Goal: Information Seeking & Learning: Learn about a topic

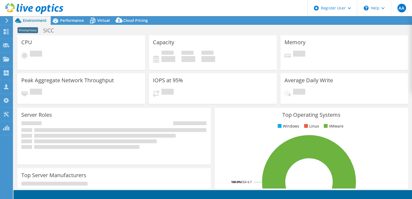
select select "EUFrankfurt"
select select "USD"
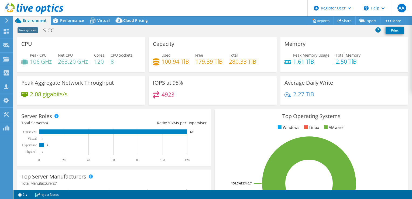
click at [37, 61] on h4 "106 GHz" at bounding box center [41, 61] width 22 height 6
click at [36, 61] on h4 "106 GHz" at bounding box center [41, 61] width 22 height 6
drag, startPoint x: 51, startPoint y: 62, endPoint x: 30, endPoint y: 63, distance: 21.0
click at [30, 63] on h4 "106 GHz" at bounding box center [41, 61] width 22 height 6
drag, startPoint x: 291, startPoint y: 61, endPoint x: 309, endPoint y: 63, distance: 18.2
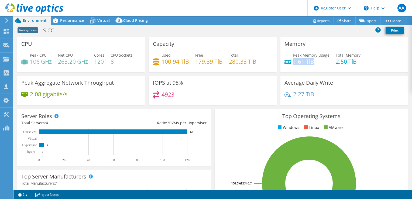
click at [309, 63] on h4 "1.61 TiB" at bounding box center [311, 61] width 36 height 6
drag, startPoint x: 309, startPoint y: 63, endPoint x: 294, endPoint y: 63, distance: 15.6
click at [294, 63] on h4 "1.61 TiB" at bounding box center [311, 61] width 36 height 6
drag, startPoint x: 294, startPoint y: 63, endPoint x: 297, endPoint y: 64, distance: 3.5
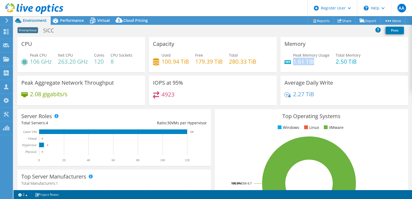
click at [297, 64] on h4 "1.61 TiB" at bounding box center [311, 61] width 36 height 6
click at [339, 64] on h4 "2.50 TiB" at bounding box center [347, 61] width 25 height 6
click at [314, 24] on link "Reports" at bounding box center [321, 20] width 26 height 8
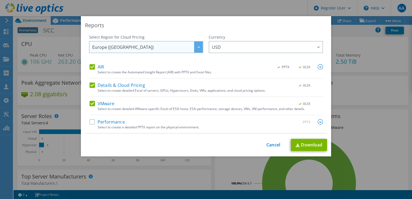
click at [177, 47] on span "Europe ([GEOGRAPHIC_DATA])" at bounding box center [147, 46] width 110 height 11
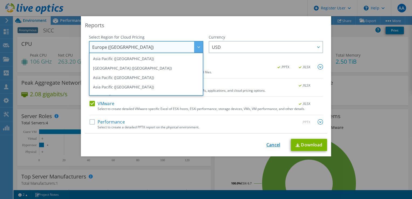
click at [272, 142] on link "Cancel" at bounding box center [273, 144] width 14 height 5
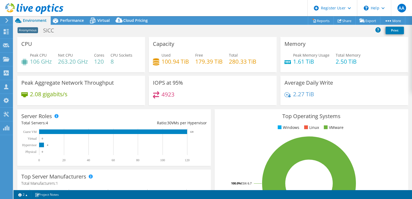
click at [6, 22] on use at bounding box center [6, 20] width 3 height 5
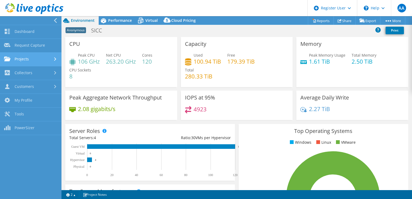
click at [38, 59] on link "Projects" at bounding box center [30, 60] width 61 height 14
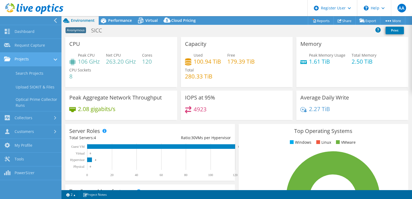
click at [55, 62] on div at bounding box center [56, 60] width 4 height 6
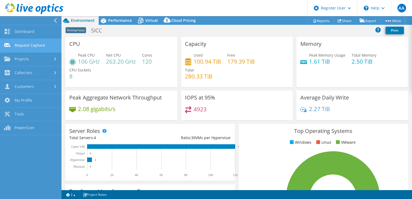
click at [31, 47] on link "Request Capture" at bounding box center [30, 46] width 61 height 14
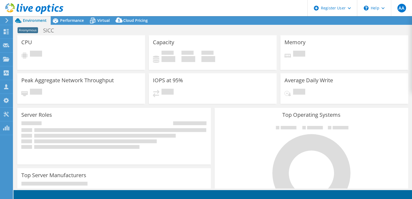
select select "EUFrankfurt"
select select "USD"
select select "EUFrankfurt"
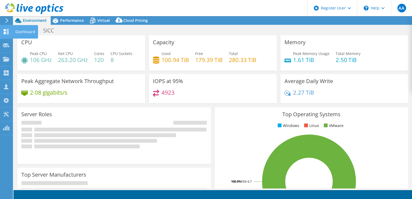
click at [5, 31] on use at bounding box center [6, 31] width 5 height 5
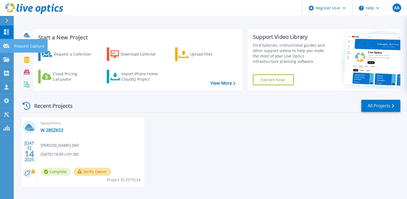
click at [5, 48] on div at bounding box center [6, 45] width 6 height 5
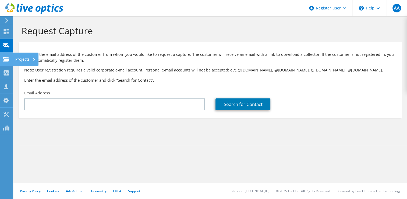
click at [7, 60] on use at bounding box center [6, 59] width 6 height 5
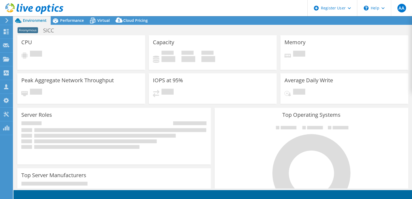
select select "EUFrankfurt"
select select "USD"
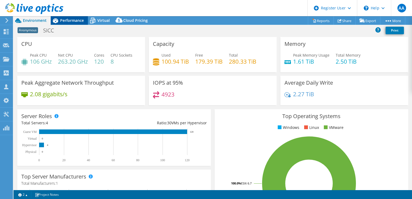
click at [63, 22] on span "Performance" at bounding box center [72, 20] width 24 height 5
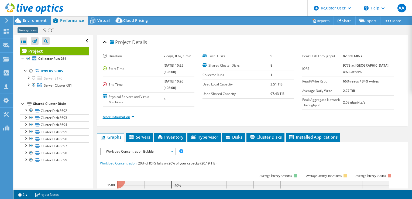
click at [131, 116] on link "More Information" at bounding box center [119, 116] width 32 height 5
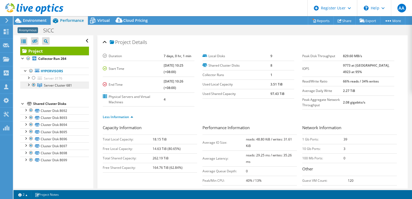
click at [46, 85] on span "Server Cluster 681" at bounding box center [58, 85] width 28 height 5
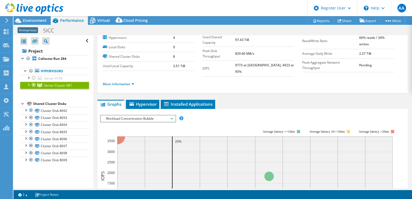
scroll to position [27, 0]
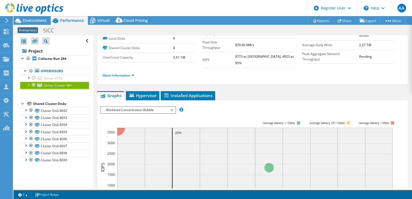
click at [23, 104] on div at bounding box center [22, 102] width 5 height 5
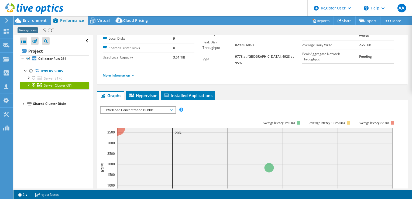
click at [23, 104] on div at bounding box center [22, 102] width 5 height 5
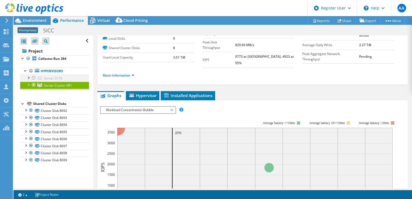
click at [27, 77] on div at bounding box center [28, 77] width 5 height 5
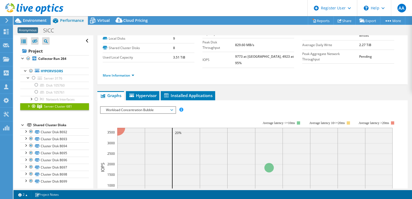
click at [22, 124] on div at bounding box center [22, 124] width 5 height 5
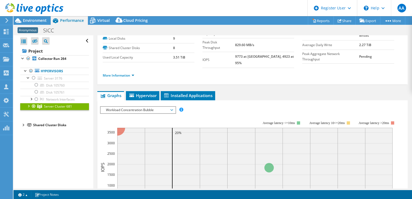
click at [23, 124] on div at bounding box center [22, 124] width 5 height 5
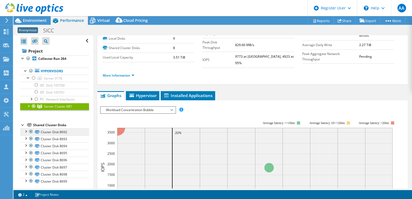
scroll to position [2, 0]
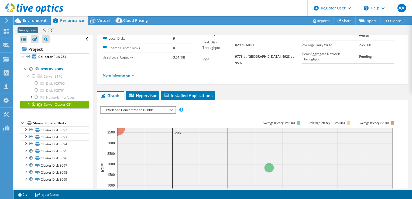
click at [28, 103] on div at bounding box center [28, 103] width 5 height 5
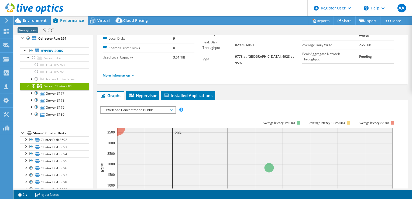
scroll to position [29, 0]
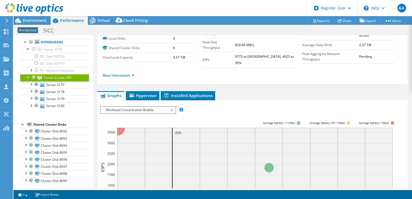
click at [23, 123] on div at bounding box center [22, 123] width 5 height 5
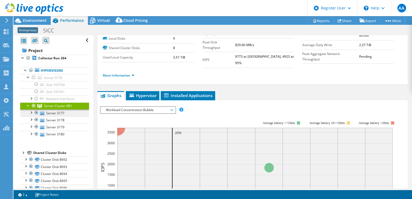
scroll to position [0, 0]
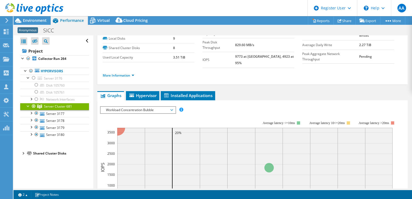
click at [23, 154] on div at bounding box center [22, 152] width 5 height 5
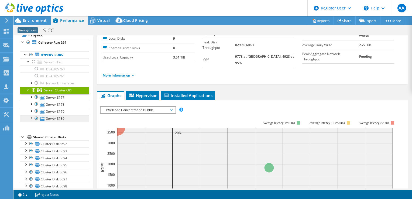
scroll to position [30, 0]
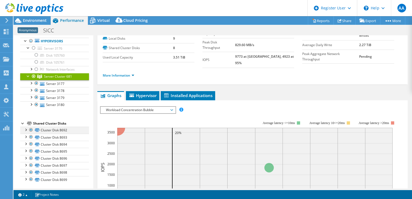
click at [30, 129] on div at bounding box center [30, 130] width 5 height 6
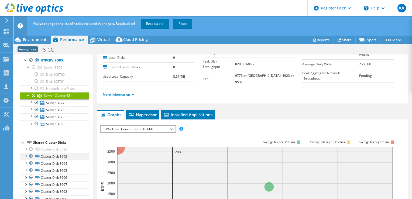
click at [30, 155] on div at bounding box center [30, 156] width 5 height 6
click at [31, 161] on div at bounding box center [30, 163] width 5 height 6
click at [30, 169] on div at bounding box center [30, 170] width 5 height 6
click at [31, 177] on div at bounding box center [30, 177] width 5 height 6
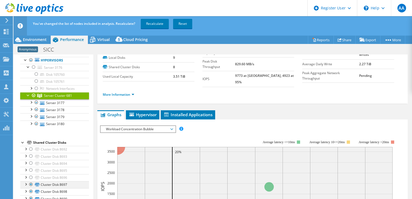
click at [30, 183] on div at bounding box center [30, 184] width 5 height 6
click at [30, 190] on div at bounding box center [30, 191] width 5 height 6
click at [30, 196] on div at bounding box center [30, 198] width 5 height 6
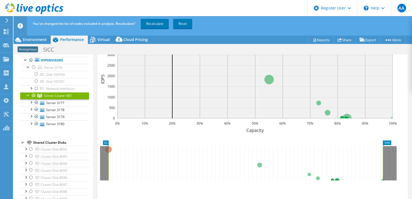
scroll to position [164, 0]
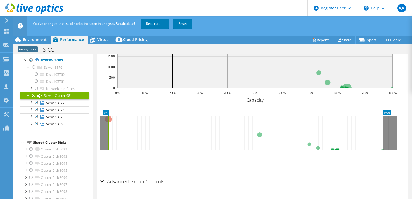
click at [20, 139] on div at bounding box center [22, 141] width 5 height 5
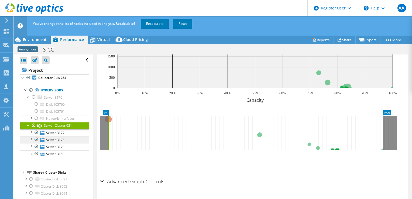
scroll to position [0, 0]
click at [24, 172] on div at bounding box center [22, 171] width 5 height 5
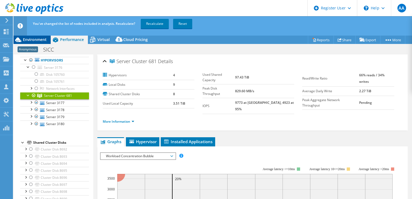
click at [30, 41] on span "Environment" at bounding box center [35, 39] width 24 height 5
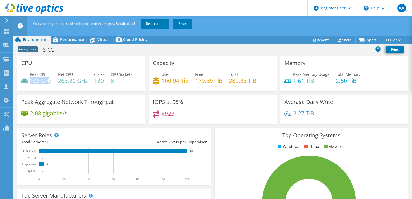
drag, startPoint x: 31, startPoint y: 79, endPoint x: 50, endPoint y: 81, distance: 19.0
click at [50, 81] on h4 "106 GHz" at bounding box center [41, 81] width 22 height 6
drag, startPoint x: 297, startPoint y: 81, endPoint x: 306, endPoint y: 81, distance: 9.7
click at [305, 81] on h4 "1.61 TiB" at bounding box center [311, 81] width 36 height 6
click at [71, 40] on span "Performance" at bounding box center [72, 39] width 24 height 5
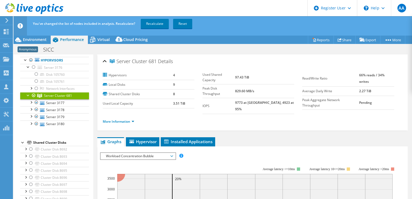
click at [131, 119] on li "More Information" at bounding box center [120, 121] width 35 height 6
click at [133, 119] on link "More Information" at bounding box center [119, 121] width 32 height 5
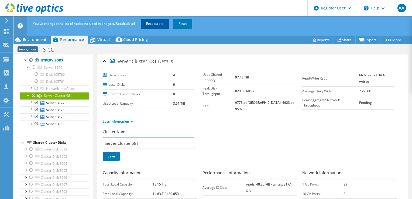
click at [158, 25] on link "Recalculate" at bounding box center [155, 24] width 28 height 10
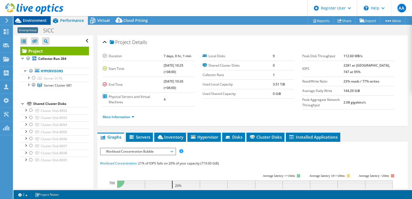
click at [34, 23] on div "Environment" at bounding box center [31, 20] width 37 height 9
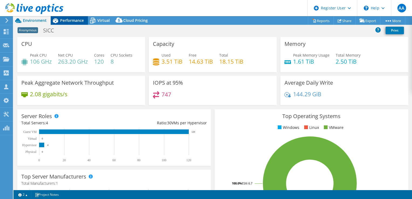
click at [68, 20] on span "Performance" at bounding box center [72, 20] width 24 height 5
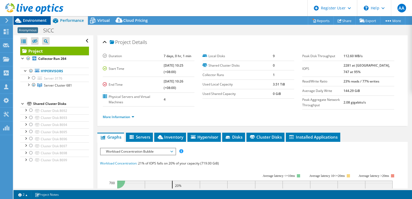
click at [36, 22] on span "Environment" at bounding box center [35, 20] width 24 height 5
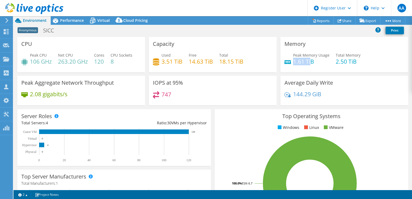
drag, startPoint x: 290, startPoint y: 61, endPoint x: 308, endPoint y: 61, distance: 17.8
click at [308, 61] on h4 "1.61 TiB" at bounding box center [311, 61] width 36 height 6
drag, startPoint x: 308, startPoint y: 61, endPoint x: 295, endPoint y: 61, distance: 12.9
click at [295, 61] on h4 "1.61 TiB" at bounding box center [311, 61] width 36 height 6
drag, startPoint x: 172, startPoint y: 61, endPoint x: 235, endPoint y: 61, distance: 62.8
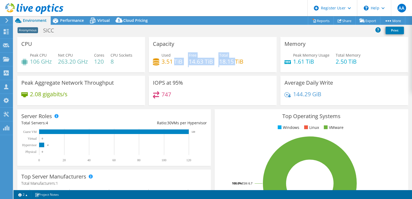
click at [235, 61] on div "Used 3.51 TiB Free 14.63 TiB Total 18.15 TiB" at bounding box center [213, 61] width 120 height 18
click at [235, 61] on h4 "18.15 TiB" at bounding box center [231, 61] width 24 height 6
click at [205, 58] on h4 "14.63 TiB" at bounding box center [201, 61] width 24 height 6
drag, startPoint x: 240, startPoint y: 62, endPoint x: 163, endPoint y: 62, distance: 77.6
click at [163, 62] on div "Used 3.51 TiB Free 14.63 TiB Total 18.15 TiB" at bounding box center [213, 61] width 120 height 18
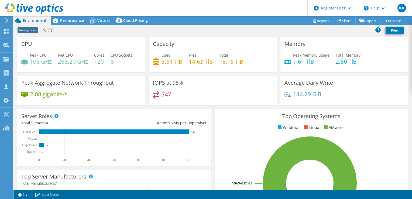
drag, startPoint x: 163, startPoint y: 62, endPoint x: 133, endPoint y: 34, distance: 40.4
click at [131, 34] on div "Anonymous SICC Print" at bounding box center [212, 30] width 398 height 10
click at [67, 23] on span "Performance" at bounding box center [72, 20] width 24 height 5
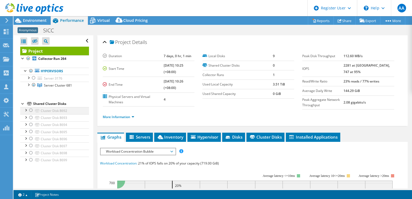
click at [30, 110] on div at bounding box center [30, 110] width 5 height 6
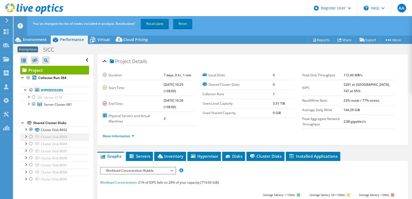
click at [30, 138] on div at bounding box center [30, 136] width 5 height 6
click at [31, 144] on div at bounding box center [30, 143] width 5 height 6
click at [30, 150] on div at bounding box center [30, 150] width 5 height 6
click at [31, 157] on div at bounding box center [30, 157] width 5 height 6
click at [32, 161] on div at bounding box center [30, 164] width 5 height 6
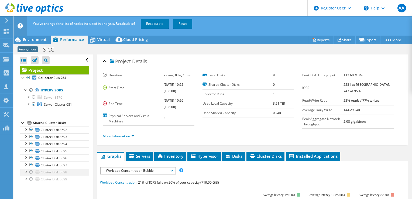
click at [32, 171] on div at bounding box center [30, 172] width 5 height 6
click at [31, 175] on link "Cluster Disk 8698" at bounding box center [54, 172] width 69 height 7
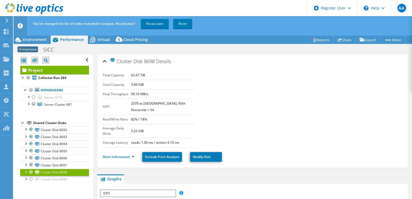
click at [32, 177] on div at bounding box center [30, 179] width 5 height 6
click at [150, 25] on link "Recalculate" at bounding box center [155, 24] width 28 height 10
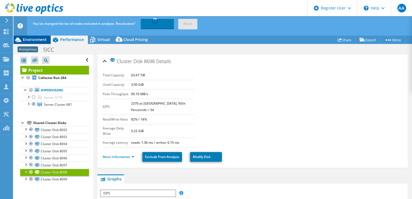
click at [36, 40] on span "Environment" at bounding box center [35, 39] width 24 height 5
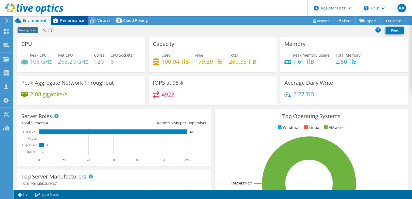
click at [70, 21] on span "Performance" at bounding box center [72, 20] width 24 height 5
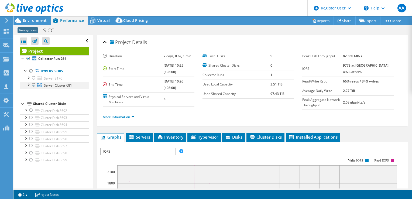
click at [28, 86] on div at bounding box center [28, 84] width 5 height 5
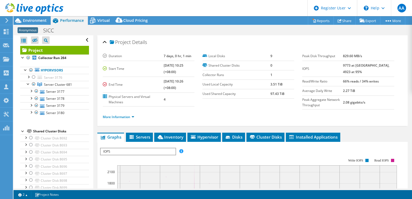
scroll to position [9, 0]
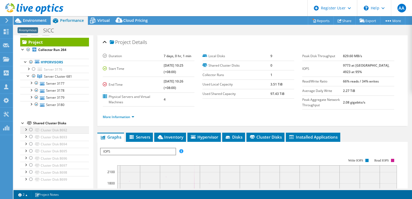
click at [30, 129] on div at bounding box center [30, 129] width 5 height 6
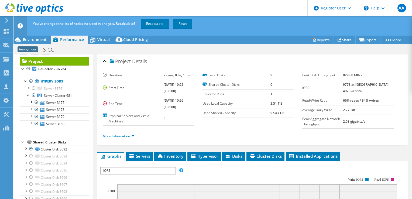
click at [32, 136] on div "Project Collector Run 264 Hypervisors Server 3176" at bounding box center [54, 129] width 69 height 145
click at [31, 148] on div at bounding box center [30, 148] width 5 height 6
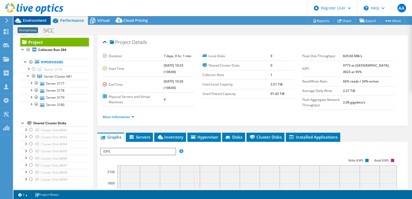
click at [26, 18] on div at bounding box center [31, 9] width 63 height 18
click at [35, 21] on span "Environment" at bounding box center [35, 20] width 24 height 5
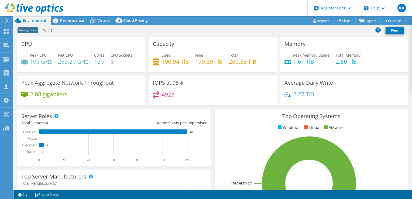
click at [179, 62] on h4 "100.94 TiB" at bounding box center [174, 61] width 27 height 6
click at [64, 22] on span "Performance" at bounding box center [72, 20] width 24 height 5
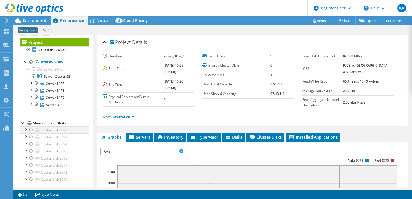
click at [30, 130] on div at bounding box center [30, 129] width 5 height 6
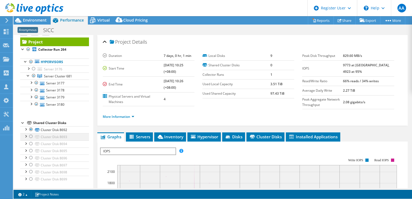
click at [30, 124] on icon at bounding box center [29, 123] width 5 height 4
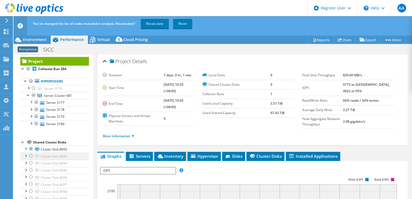
click at [30, 155] on div at bounding box center [30, 155] width 5 height 6
click at [30, 162] on div at bounding box center [30, 163] width 5 height 6
click at [31, 168] on div at bounding box center [30, 170] width 5 height 6
click at [30, 176] on div at bounding box center [30, 177] width 5 height 6
click at [31, 183] on div at bounding box center [30, 184] width 5 height 6
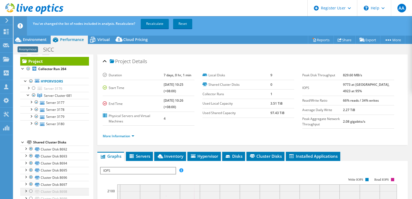
click at [30, 189] on div at bounding box center [30, 191] width 5 height 6
click at [31, 197] on div at bounding box center [30, 198] width 5 height 6
click at [168, 25] on link "Recalculate" at bounding box center [155, 24] width 28 height 10
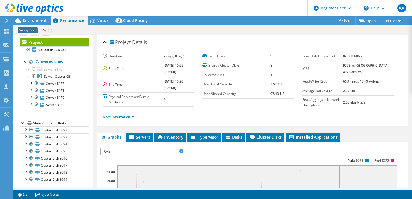
click at [33, 17] on div at bounding box center [31, 9] width 63 height 18
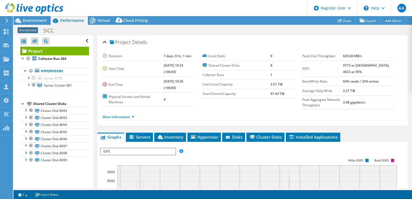
click at [36, 21] on span "Environment" at bounding box center [35, 20] width 24 height 5
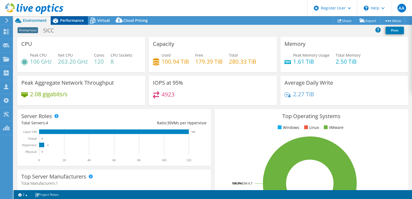
scroll to position [0, 0]
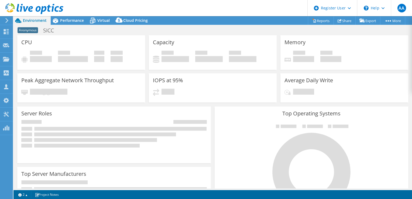
select select "EUFrankfurt"
select select "USD"
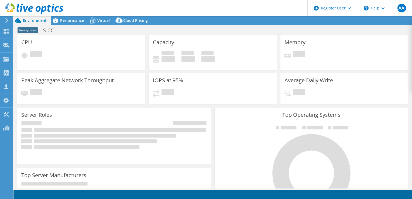
select select "USD"
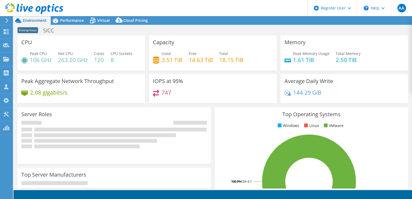
select select "EUFrankfurt"
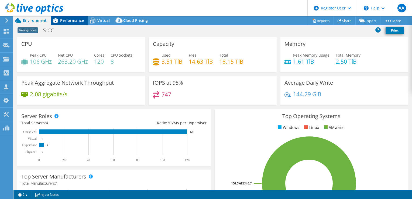
drag, startPoint x: 76, startPoint y: 19, endPoint x: 82, endPoint y: 21, distance: 6.5
click at [76, 19] on span "Performance" at bounding box center [72, 20] width 24 height 5
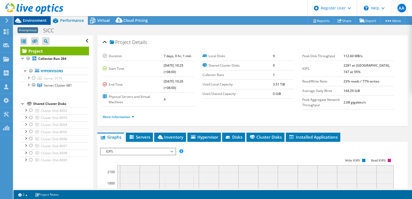
click at [33, 20] on span "Environment" at bounding box center [35, 20] width 24 height 5
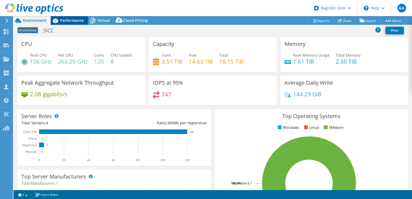
drag, startPoint x: 69, startPoint y: 20, endPoint x: 72, endPoint y: 20, distance: 2.7
click at [69, 20] on span "Performance" at bounding box center [72, 20] width 24 height 5
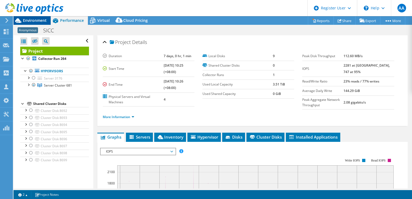
click at [29, 20] on span "Environment" at bounding box center [35, 20] width 24 height 5
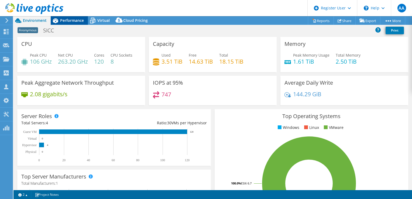
click at [73, 22] on span "Performance" at bounding box center [72, 20] width 24 height 5
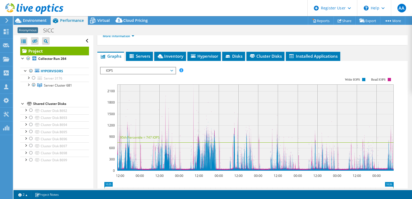
scroll to position [27, 0]
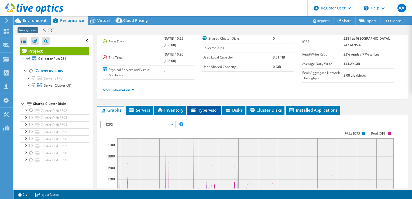
click at [209, 113] on span "Hypervisor" at bounding box center [204, 109] width 28 height 5
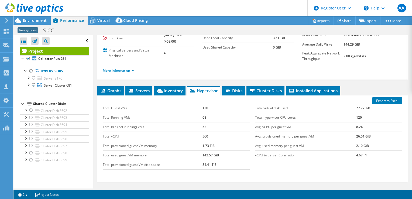
scroll to position [54, 0]
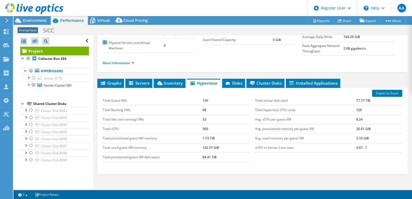
click at [194, 105] on td "Total Guest VMs" at bounding box center [153, 100] width 100 height 9
click at [205, 114] on td "68" at bounding box center [225, 109] width 47 height 9
drag, startPoint x: 118, startPoint y: 117, endPoint x: 210, endPoint y: 116, distance: 92.4
click at [210, 114] on tr "Total Running VMs 68" at bounding box center [176, 109] width 147 height 9
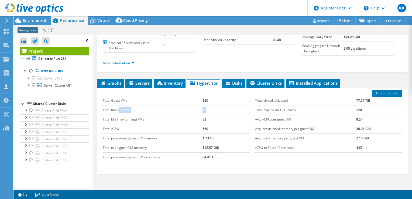
click at [208, 114] on td "68" at bounding box center [225, 109] width 47 height 9
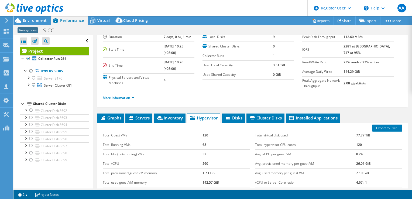
scroll to position [0, 0]
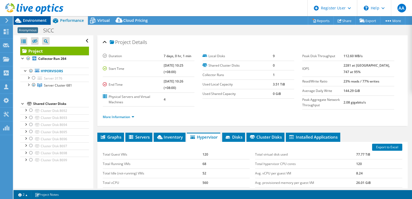
click at [35, 22] on span "Environment" at bounding box center [35, 20] width 24 height 5
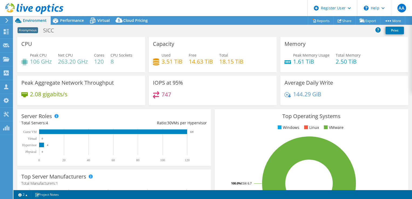
click at [99, 64] on h4 "120" at bounding box center [99, 61] width 10 height 6
drag, startPoint x: 99, startPoint y: 64, endPoint x: 123, endPoint y: 64, distance: 24.5
click at [123, 64] on div "Peak CPU 106 GHz Net CPU 263.20 GHz Cores 120 CPU Sockets 8" at bounding box center [81, 61] width 120 height 18
click at [80, 22] on span "Performance" at bounding box center [72, 20] width 24 height 5
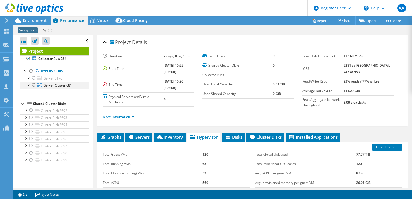
click at [28, 85] on div at bounding box center [28, 84] width 5 height 5
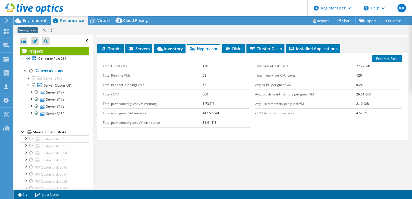
scroll to position [40, 0]
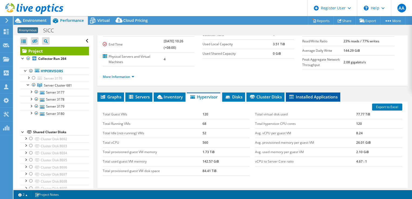
click at [299, 99] on span "Installed Applications" at bounding box center [312, 96] width 49 height 5
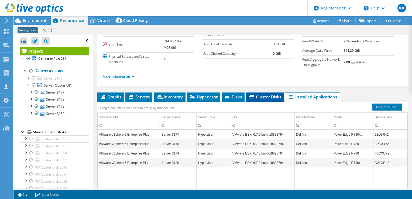
click at [267, 99] on span "Cluster Disks" at bounding box center [264, 96] width 33 height 5
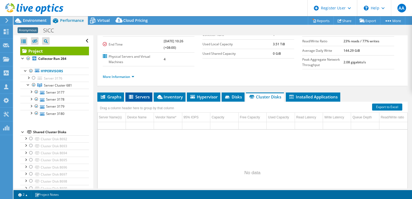
click at [135, 99] on span "Servers" at bounding box center [139, 96] width 22 height 5
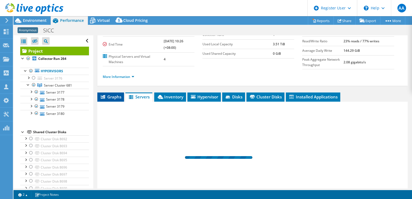
click at [106, 99] on span "Graphs" at bounding box center [110, 96] width 21 height 5
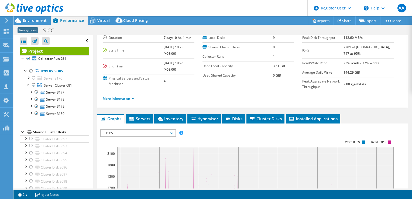
scroll to position [0, 0]
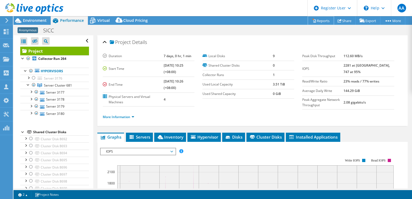
click at [313, 21] on link "Reports" at bounding box center [321, 20] width 26 height 8
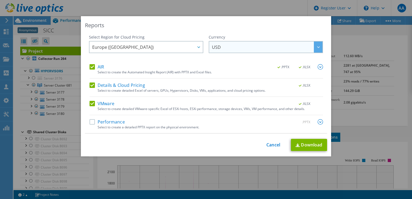
click at [246, 50] on span "USD" at bounding box center [267, 46] width 110 height 11
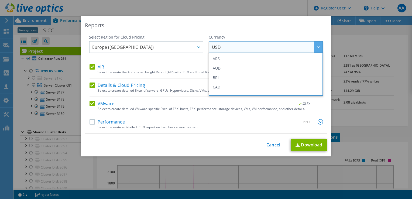
click at [246, 50] on span "USD" at bounding box center [267, 46] width 110 height 11
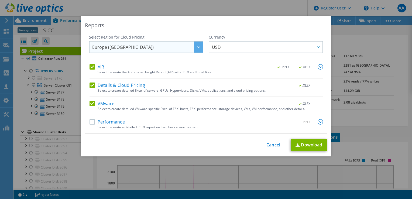
click at [150, 50] on span "Europe ([GEOGRAPHIC_DATA])" at bounding box center [147, 46] width 110 height 11
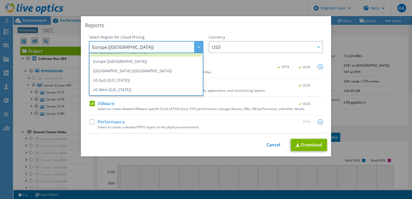
click at [180, 26] on div "Reports" at bounding box center [206, 26] width 242 height 8
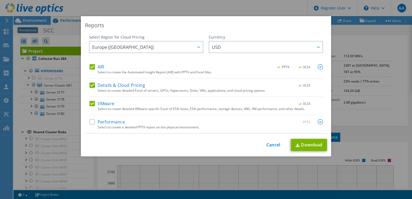
click at [90, 83] on label "Details & Cloud Pricing" at bounding box center [116, 84] width 55 height 5
click at [0, 0] on input "Details & Cloud Pricing" at bounding box center [0, 0] width 0 height 0
click at [90, 66] on label "AIR" at bounding box center [96, 66] width 15 height 5
click at [0, 0] on input "AIR" at bounding box center [0, 0] width 0 height 0
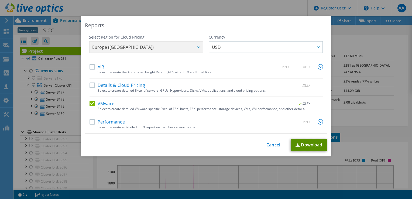
click at [310, 145] on link "Download" at bounding box center [309, 145] width 36 height 12
click at [267, 145] on link "Cancel" at bounding box center [273, 144] width 14 height 5
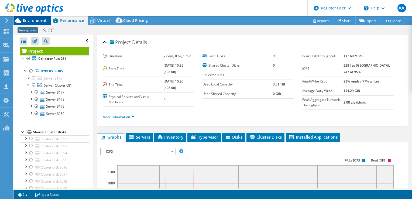
click at [27, 22] on span "Environment" at bounding box center [35, 20] width 24 height 5
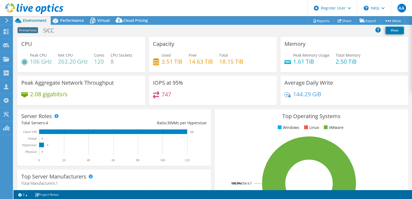
click at [37, 61] on h4 "106 GHz" at bounding box center [41, 61] width 22 height 6
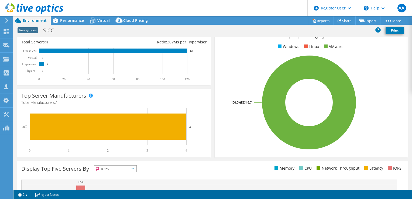
scroll to position [0, 0]
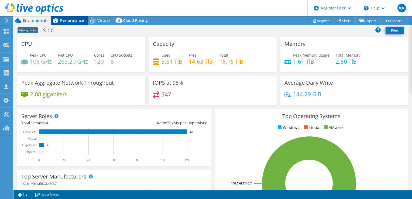
click at [70, 24] on div "Performance" at bounding box center [69, 20] width 37 height 9
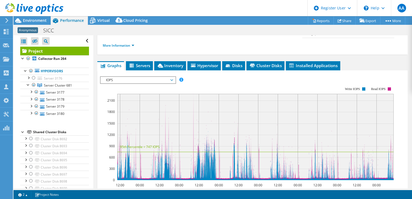
scroll to position [81, 0]
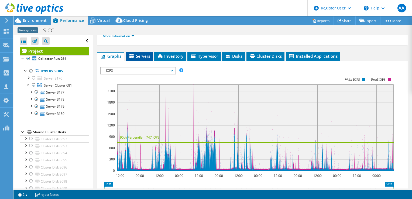
click at [140, 59] on span "Servers" at bounding box center [139, 55] width 22 height 5
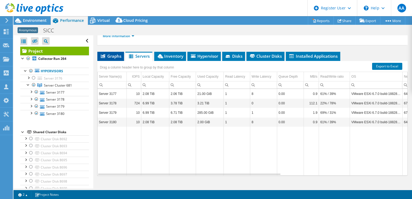
click at [118, 59] on span "Graphs" at bounding box center [110, 55] width 21 height 5
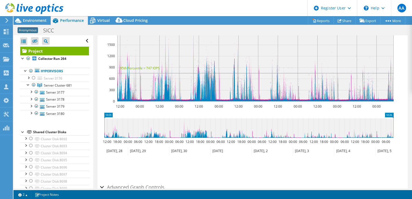
scroll to position [104, 0]
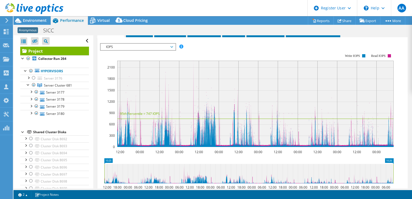
click at [141, 50] on span "IOPS" at bounding box center [137, 47] width 69 height 6
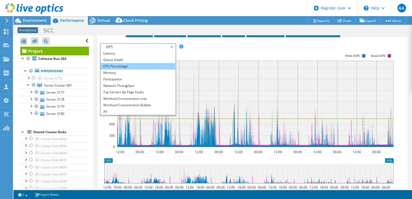
click at [115, 69] on li "CPU Percentage" at bounding box center [137, 66] width 75 height 6
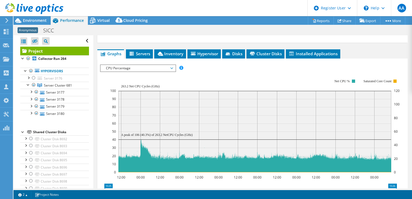
scroll to position [78, 0]
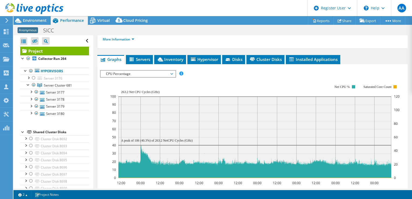
click at [146, 76] on span "CPU Percentage" at bounding box center [137, 74] width 69 height 6
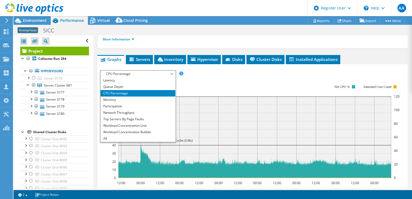
click at [217, 91] on rect at bounding box center [254, 131] width 289 height 108
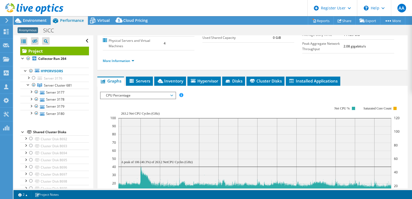
scroll to position [51, 0]
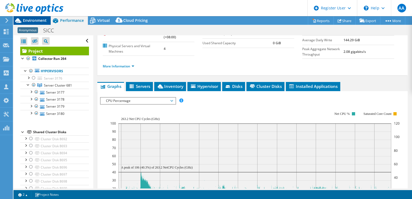
click at [40, 21] on span "Environment" at bounding box center [35, 20] width 24 height 5
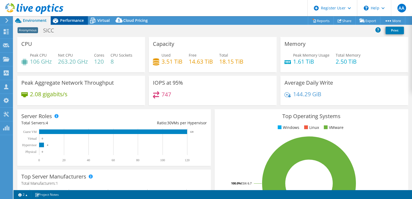
click at [71, 22] on span "Performance" at bounding box center [72, 20] width 24 height 5
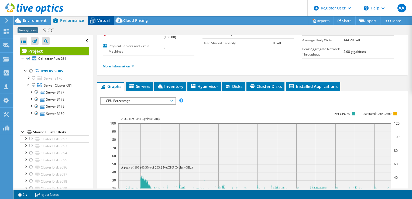
click at [100, 21] on span "Virtual" at bounding box center [103, 20] width 12 height 5
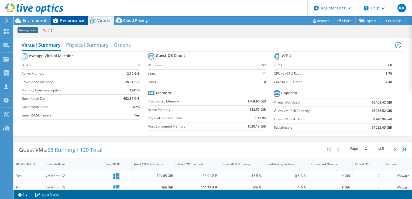
click at [67, 23] on div "Performance" at bounding box center [69, 20] width 37 height 9
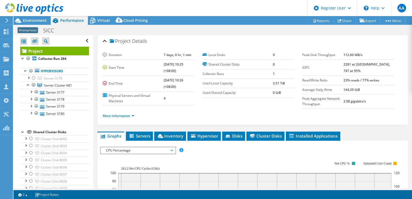
scroll to position [0, 0]
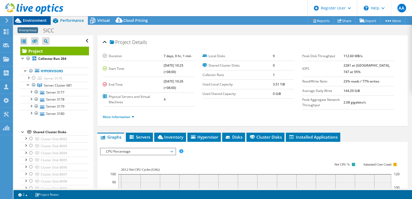
click at [37, 20] on span "Environment" at bounding box center [35, 20] width 24 height 5
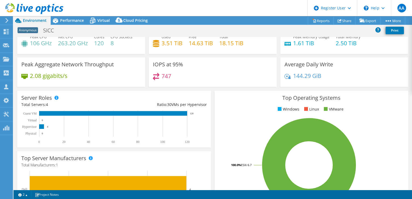
scroll to position [27, 0]
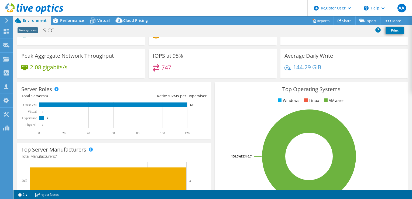
click at [162, 67] on h4 "747" at bounding box center [166, 67] width 10 height 6
drag, startPoint x: 162, startPoint y: 67, endPoint x: 168, endPoint y: 69, distance: 6.2
click at [168, 69] on h4 "747" at bounding box center [166, 67] width 10 height 6
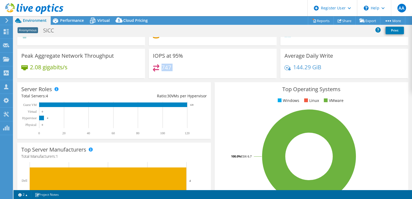
click at [168, 69] on h4 "747" at bounding box center [166, 67] width 10 height 6
drag, startPoint x: 168, startPoint y: 69, endPoint x: 163, endPoint y: 68, distance: 4.7
click at [163, 68] on h4 "747" at bounding box center [166, 67] width 10 height 6
drag, startPoint x: 163, startPoint y: 68, endPoint x: 160, endPoint y: 67, distance: 3.1
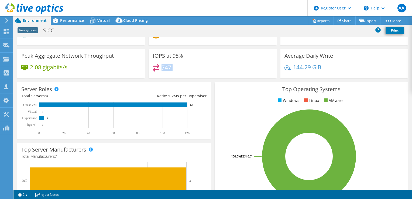
click at [161, 67] on h4 "747" at bounding box center [166, 67] width 10 height 6
drag, startPoint x: 160, startPoint y: 67, endPoint x: 176, endPoint y: 69, distance: 15.8
click at [176, 69] on div "747" at bounding box center [213, 70] width 120 height 12
click at [163, 67] on h4 "747" at bounding box center [166, 67] width 10 height 6
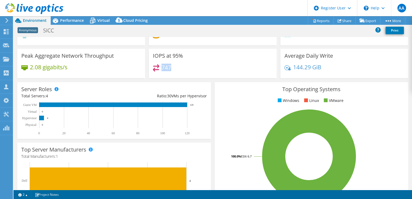
click at [163, 67] on h4 "747" at bounding box center [166, 67] width 10 height 6
click at [96, 23] on icon at bounding box center [92, 20] width 9 height 9
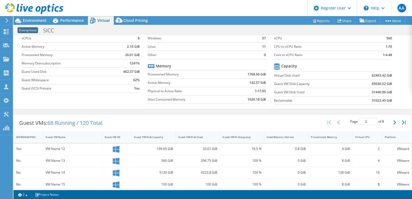
scroll to position [54, 0]
click at [69, 21] on span "Performance" at bounding box center [72, 20] width 24 height 5
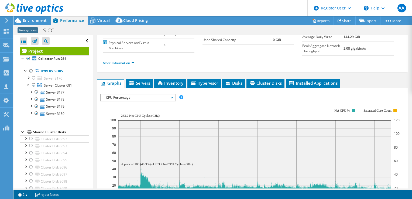
scroll to position [0, 0]
click at [177, 86] on span "Inventory" at bounding box center [170, 82] width 26 height 5
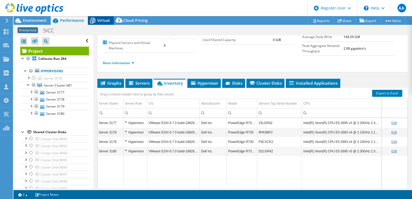
click at [100, 22] on span "Virtual" at bounding box center [103, 20] width 12 height 5
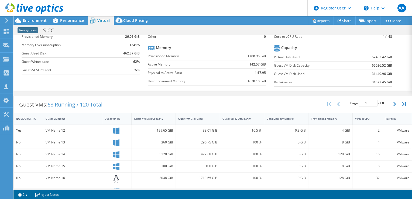
scroll to position [54, 0]
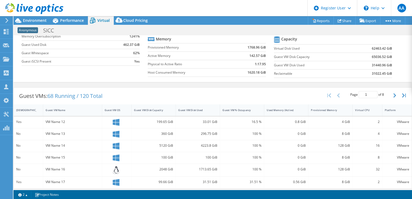
click at [61, 96] on span "68 Running / 120 Total" at bounding box center [74, 95] width 55 height 7
click at [60, 96] on span "68 Running / 120 Total" at bounding box center [74, 95] width 55 height 7
click at [51, 94] on span "68 Running / 120 Total" at bounding box center [74, 95] width 55 height 7
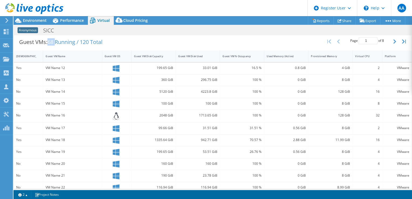
scroll to position [0, 0]
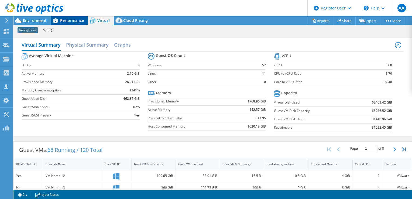
click at [69, 23] on div "Performance" at bounding box center [69, 20] width 37 height 9
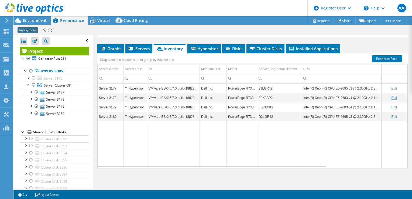
drag, startPoint x: 33, startPoint y: 20, endPoint x: 71, endPoint y: 26, distance: 38.0
click at [33, 20] on span "Environment" at bounding box center [35, 20] width 24 height 5
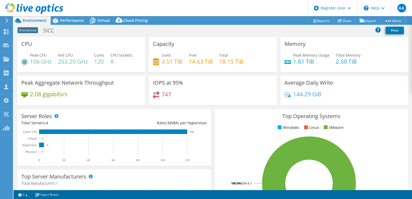
click at [154, 93] on icon at bounding box center [156, 94] width 6 height 7
click at [177, 91] on div "747" at bounding box center [213, 97] width 120 height 12
click at [70, 21] on span "Performance" at bounding box center [72, 20] width 24 height 5
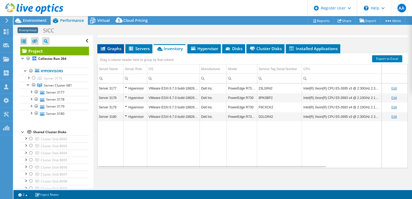
click at [114, 50] on span "Graphs" at bounding box center [110, 48] width 21 height 5
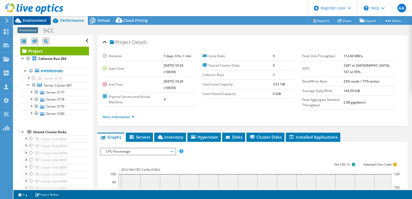
click at [30, 23] on div "Environment" at bounding box center [31, 20] width 37 height 9
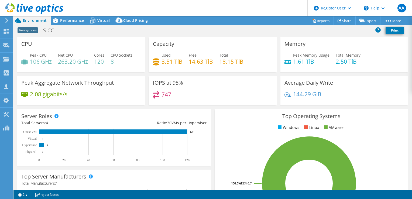
click at [37, 60] on h4 "106 GHz" at bounding box center [41, 61] width 22 height 6
click at [33, 60] on h4 "106 GHz" at bounding box center [41, 61] width 22 height 6
click at [297, 63] on h4 "1.61 TiB" at bounding box center [311, 61] width 36 height 6
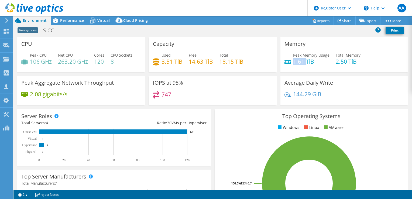
click at [297, 63] on h4 "1.61 TiB" at bounding box center [311, 61] width 36 height 6
click at [293, 64] on h4 "1.61 TiB" at bounding box center [311, 61] width 36 height 6
drag, startPoint x: 292, startPoint y: 64, endPoint x: 295, endPoint y: 62, distance: 3.4
click at [295, 62] on h4 "1.61 TiB" at bounding box center [311, 61] width 36 height 6
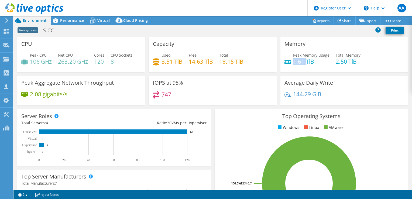
click at [295, 62] on h4 "1.61 TiB" at bounding box center [311, 61] width 36 height 6
click at [305, 64] on h4 "1.61 TiB" at bounding box center [311, 61] width 36 height 6
click at [306, 61] on h4 "1.61 TiB" at bounding box center [311, 61] width 36 height 6
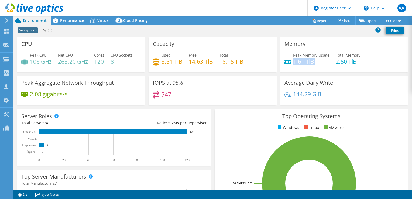
click at [306, 61] on h4 "1.61 TiB" at bounding box center [311, 61] width 36 height 6
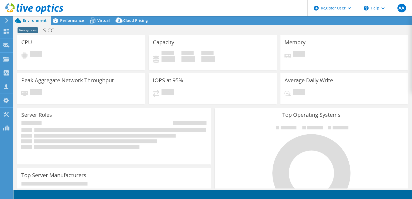
select select "EUFrankfurt"
select select "USD"
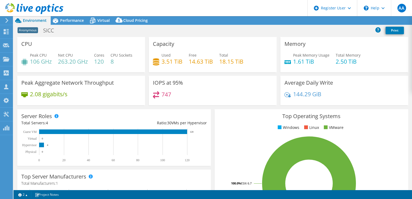
click at [38, 63] on h4 "106 GHz" at bounding box center [41, 61] width 22 height 6
click at [97, 58] on h4 "120" at bounding box center [99, 61] width 10 height 6
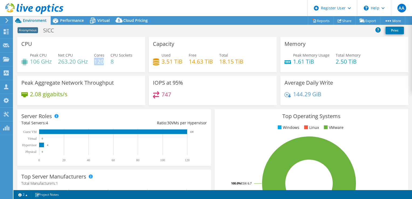
click at [97, 58] on h4 "120" at bounding box center [99, 61] width 10 height 6
click at [94, 55] on span "Cores" at bounding box center [99, 55] width 10 height 5
drag, startPoint x: 95, startPoint y: 56, endPoint x: 103, endPoint y: 63, distance: 11.3
click at [103, 63] on div "Cores 120" at bounding box center [99, 58] width 10 height 12
